Goal: Task Accomplishment & Management: Manage account settings

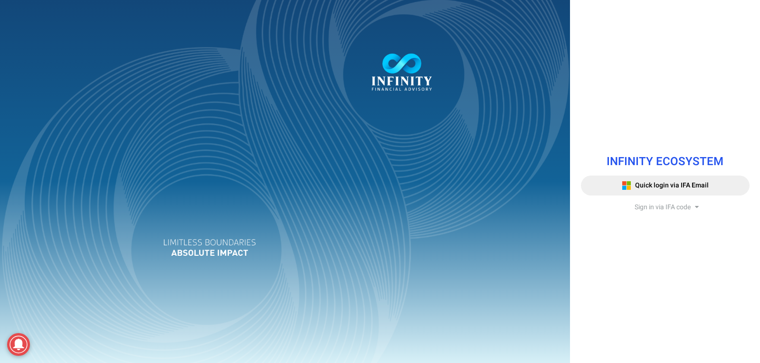
click at [652, 206] on span "Sign in via IFA code" at bounding box center [662, 207] width 56 height 10
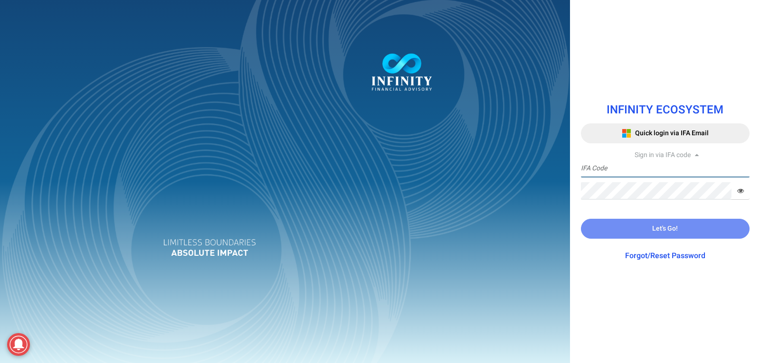
click at [609, 170] on input "text" at bounding box center [665, 169] width 169 height 18
type input "IFA0215"
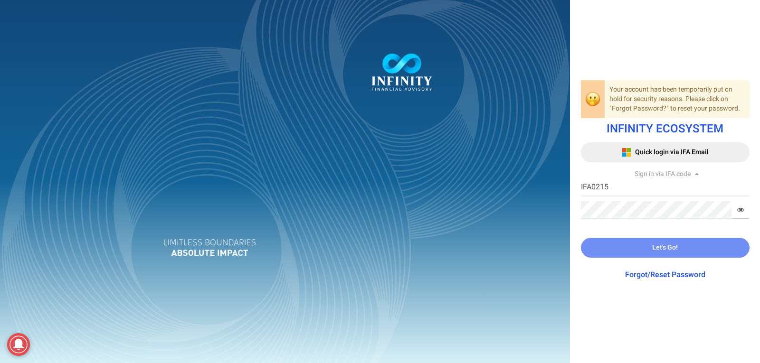
click at [677, 277] on link "Forgot/Reset Password" at bounding box center [665, 274] width 80 height 11
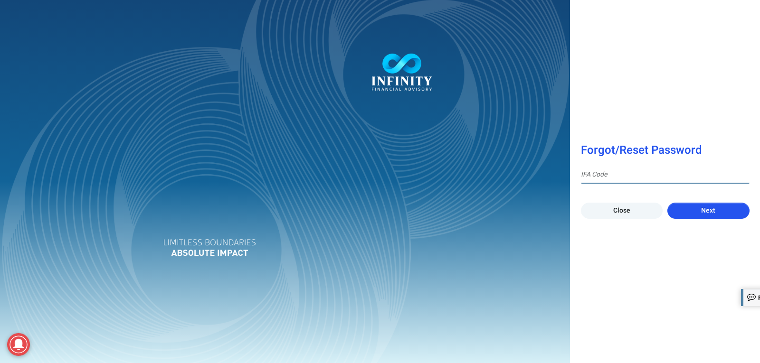
click at [585, 175] on input at bounding box center [665, 175] width 169 height 18
type input "IFA0215"
click at [698, 206] on button "Next" at bounding box center [708, 211] width 82 height 16
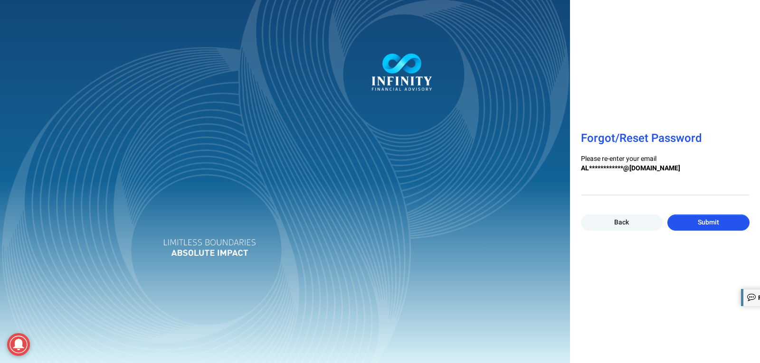
drag, startPoint x: 671, startPoint y: 187, endPoint x: 644, endPoint y: 192, distance: 27.1
click at [670, 187] on div at bounding box center [380, 181] width 760 height 363
click at [636, 192] on div "**********" at bounding box center [380, 181] width 760 height 363
click at [614, 189] on input "email" at bounding box center [665, 187] width 169 height 18
click at [651, 262] on div "**********" at bounding box center [665, 181] width 190 height 363
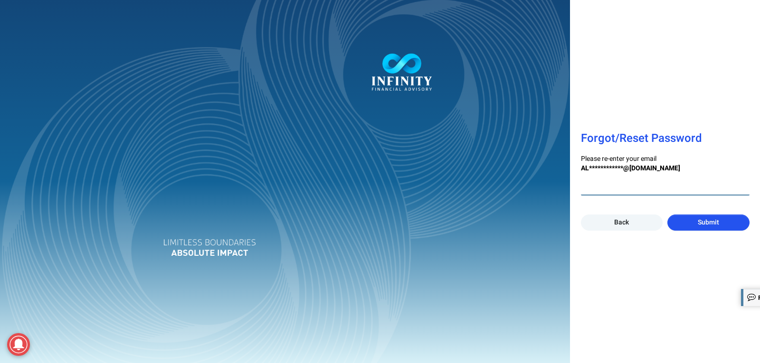
click at [653, 188] on input "email" at bounding box center [665, 187] width 169 height 18
click at [616, 187] on input "[EMAIL_ADDRESS][DOMAIN_NAME]" at bounding box center [665, 187] width 169 height 18
click at [620, 186] on input "[EMAIL_ADDRESS][DOMAIN_NAME]" at bounding box center [665, 187] width 169 height 18
type input "[EMAIL_ADDRESS][DOMAIN_NAME]"
click at [722, 221] on button "Submit" at bounding box center [708, 223] width 82 height 16
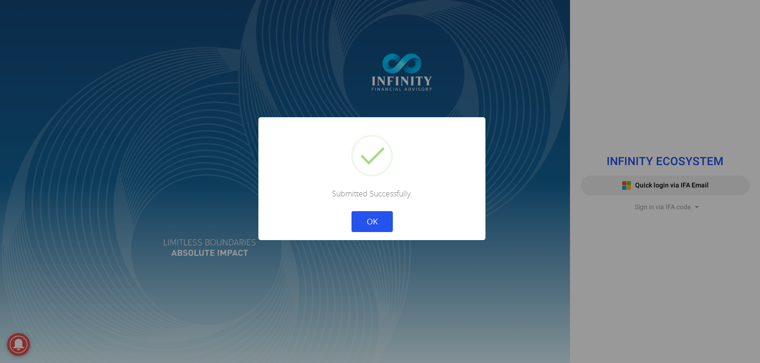
click at [379, 222] on button "OK" at bounding box center [371, 221] width 41 height 21
